Goal: Navigation & Orientation: Find specific page/section

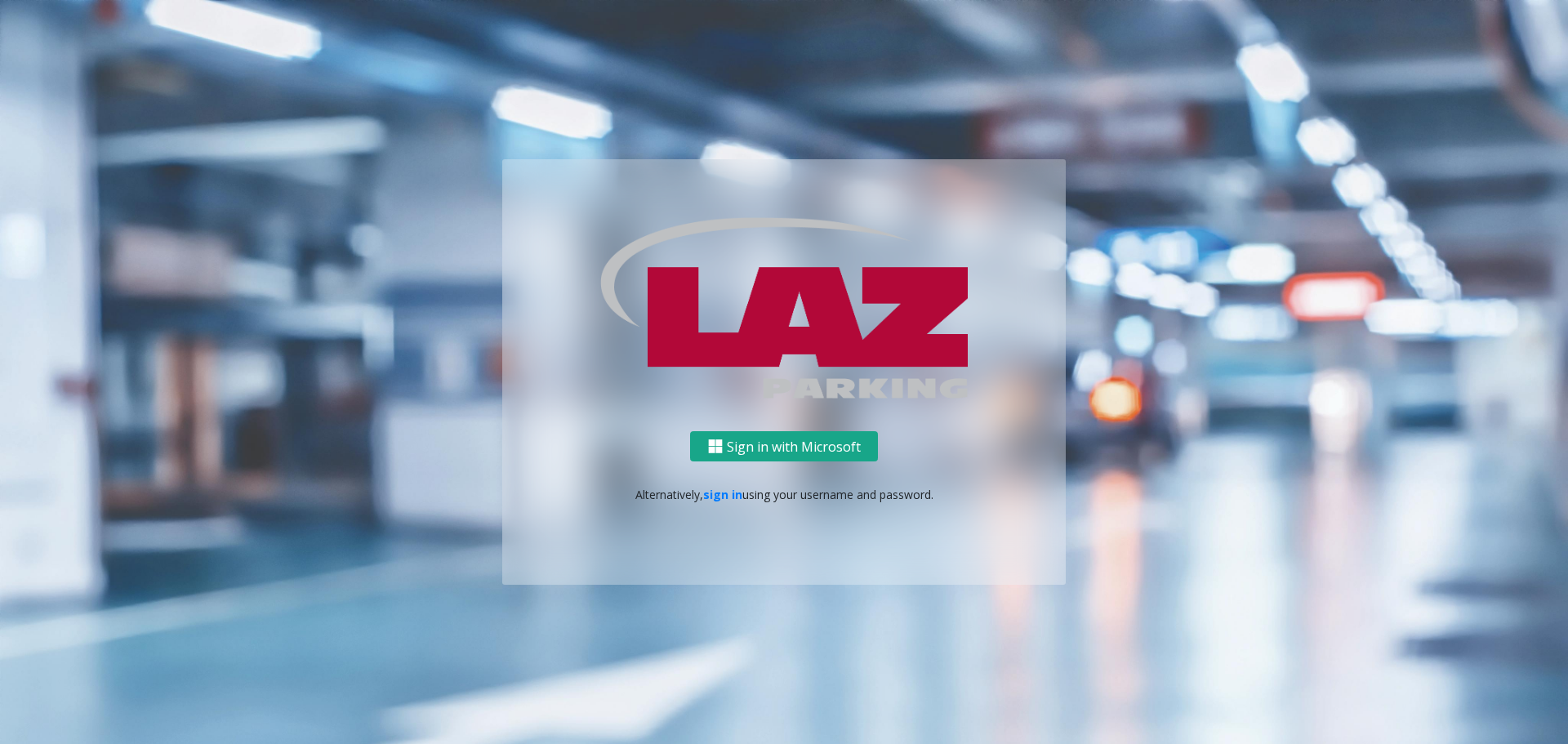
click at [788, 447] on button "Sign in with Microsoft" at bounding box center [784, 446] width 188 height 30
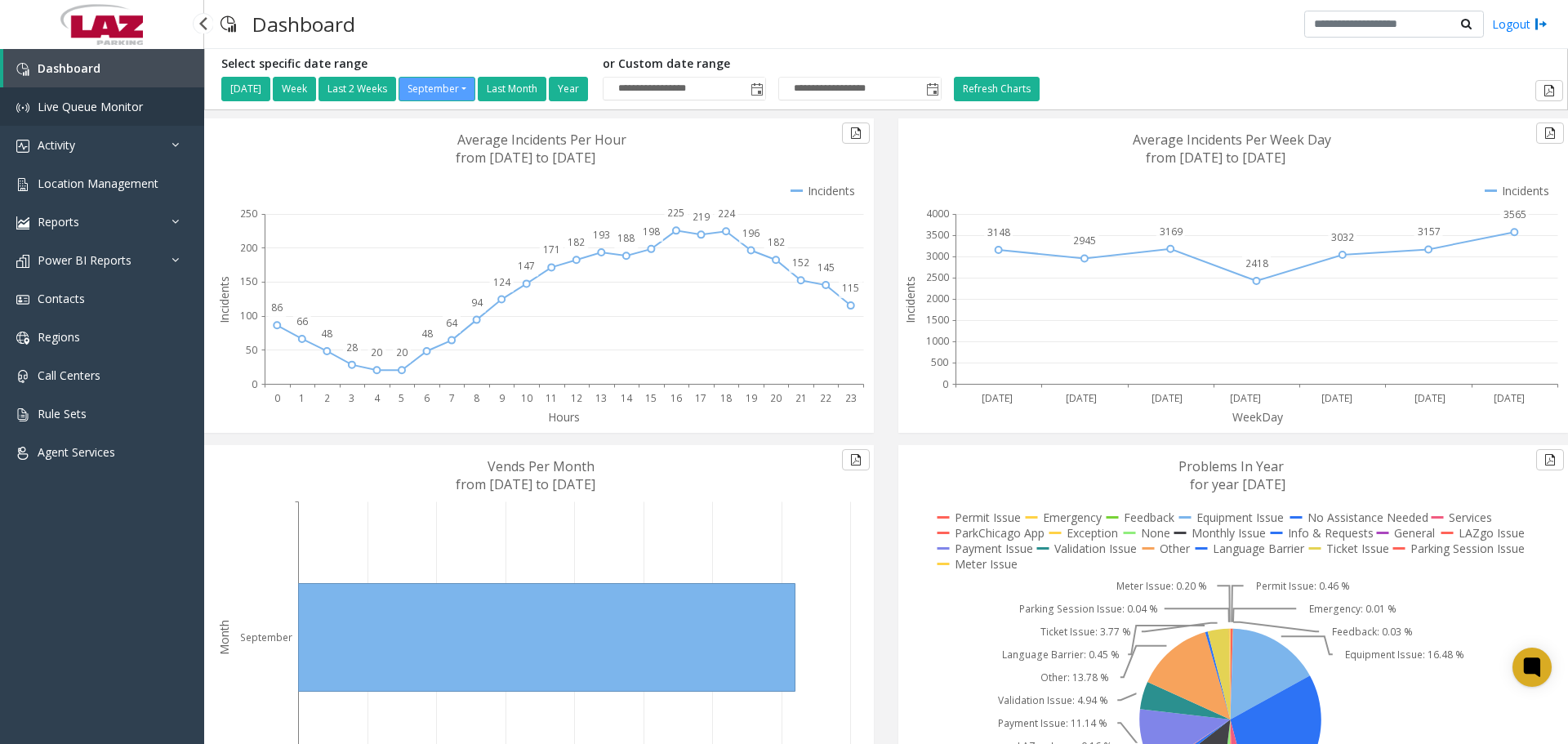
click at [99, 120] on link "Live Queue Monitor" at bounding box center [102, 106] width 204 height 38
